Goal: Task Accomplishment & Management: Use online tool/utility

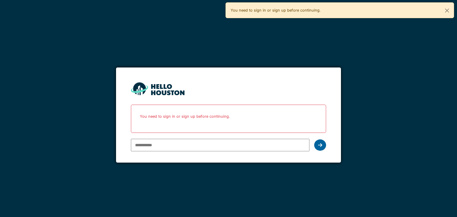
type input "**********"
click at [323, 145] on div at bounding box center [320, 144] width 12 height 11
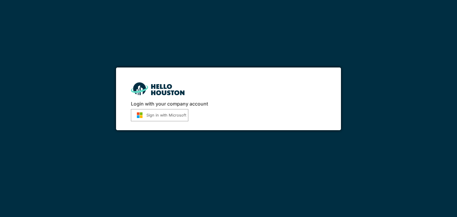
click at [146, 118] on button "Sign in with Microsoft" at bounding box center [159, 115] width 57 height 12
